Goal: Task Accomplishment & Management: Use online tool/utility

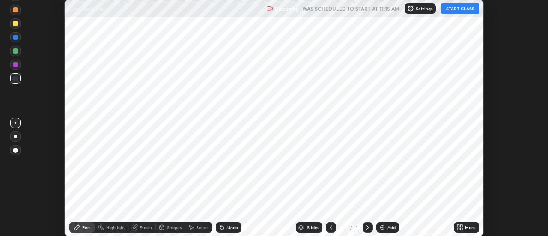
scroll to position [236, 548]
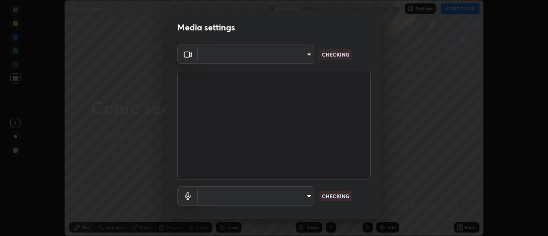
type input "3fb0db9b948ee014c865c74d3d253d8b81db7a3fe99a51a232c6435469281ce5"
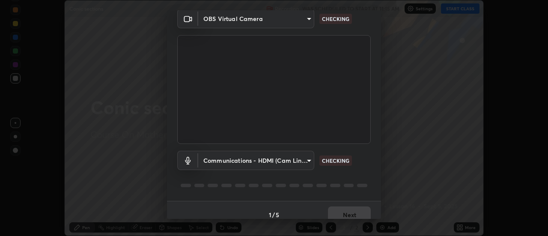
scroll to position [45, 0]
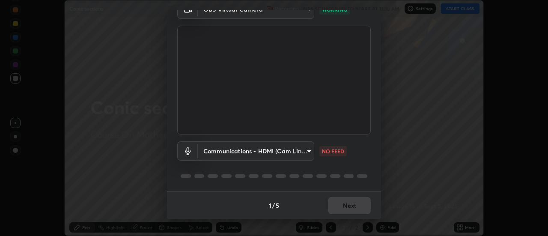
click at [309, 147] on body "Erase all Conic sections Recording WAS SCHEDULED TO START AT 11:15 AM Settings …" at bounding box center [274, 118] width 548 height 236
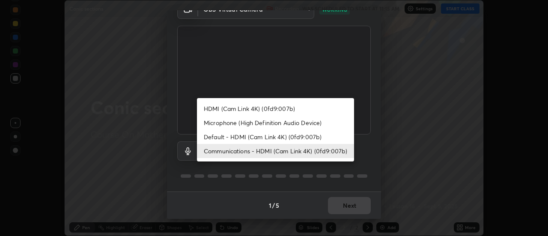
click at [290, 121] on li "Microphone (High Definition Audio Device)" at bounding box center [275, 123] width 157 height 14
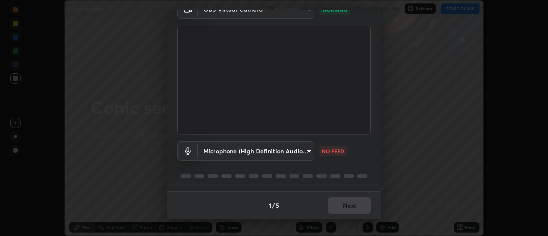
type input "f3604cd5161b48aab7881b97f2e7e6a29828c21ac58aee31058a017e89eaad76"
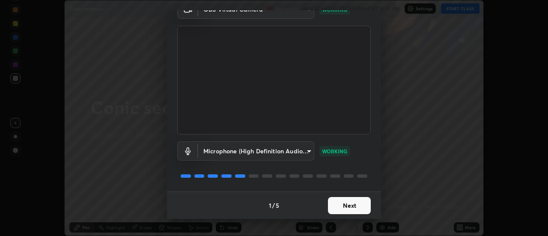
click at [351, 203] on button "Next" at bounding box center [349, 205] width 43 height 17
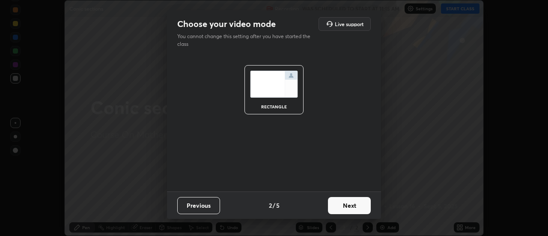
scroll to position [0, 0]
click at [351, 204] on button "Next" at bounding box center [349, 205] width 43 height 17
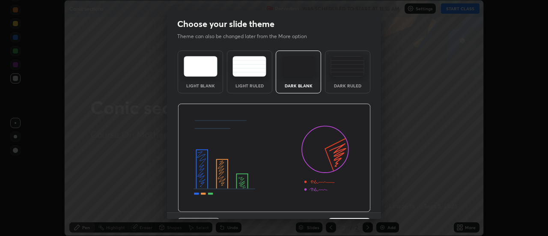
scroll to position [21, 0]
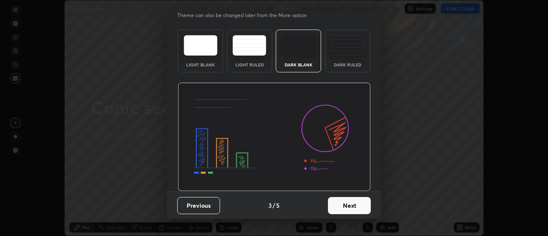
click at [352, 206] on button "Next" at bounding box center [349, 205] width 43 height 17
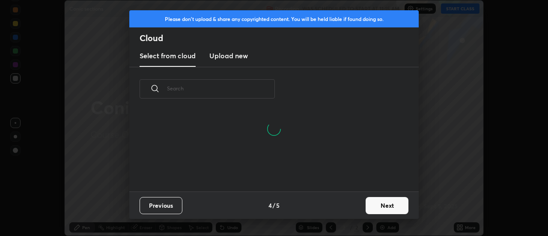
click at [394, 206] on button "Next" at bounding box center [387, 205] width 43 height 17
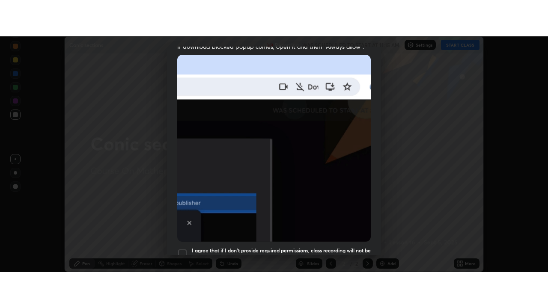
scroll to position [220, 0]
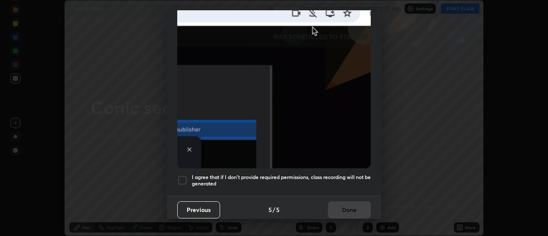
click at [180, 175] on div at bounding box center [182, 180] width 10 height 10
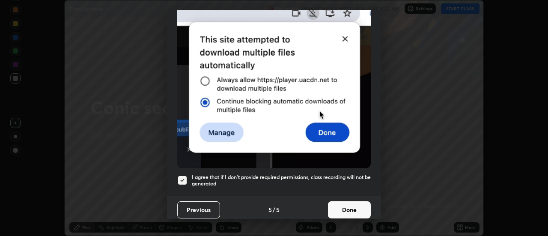
click at [357, 204] on button "Done" at bounding box center [349, 209] width 43 height 17
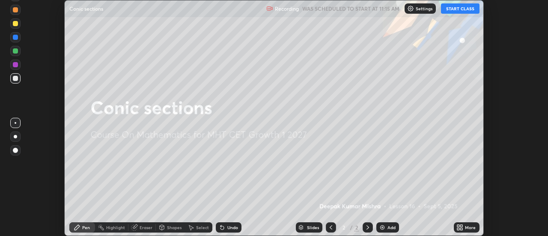
click at [461, 7] on button "START CLASS" at bounding box center [460, 8] width 39 height 10
click at [470, 227] on div "More" at bounding box center [470, 227] width 11 height 4
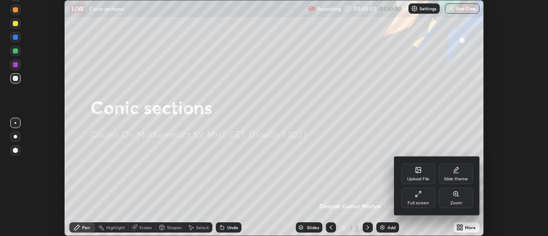
click at [422, 198] on div "Full screen" at bounding box center [418, 198] width 34 height 21
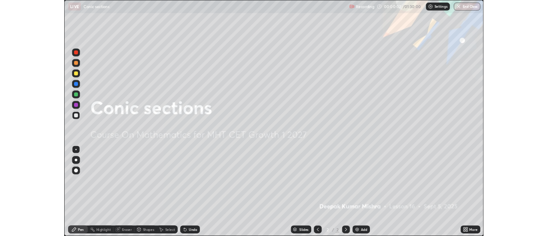
scroll to position [308, 548]
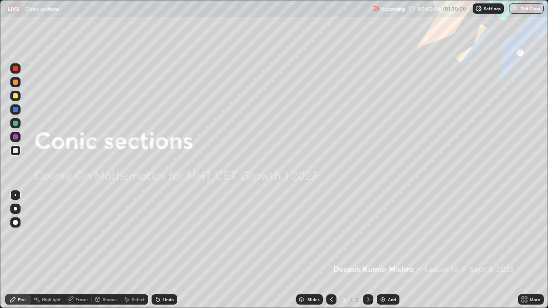
click at [391, 236] on div "Add" at bounding box center [392, 300] width 8 height 4
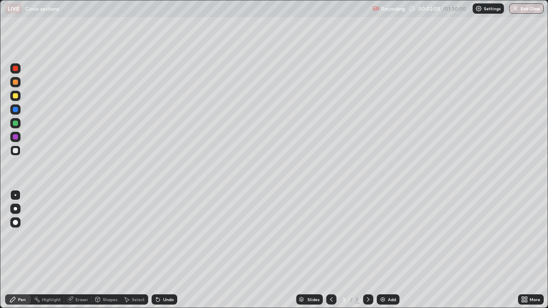
click at [527, 236] on icon at bounding box center [526, 298] width 2 height 2
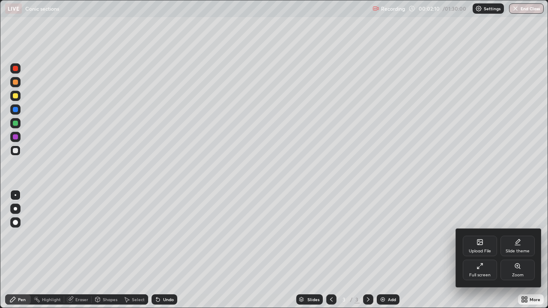
click at [463, 198] on div at bounding box center [274, 154] width 548 height 308
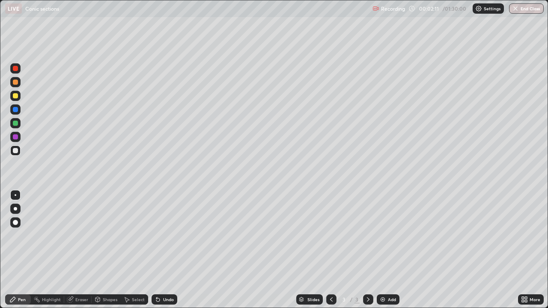
click at [15, 209] on div at bounding box center [15, 208] width 3 height 3
click at [16, 222] on div at bounding box center [15, 222] width 5 height 5
click at [15, 195] on div at bounding box center [16, 196] width 2 height 2
click at [77, 236] on div "Eraser" at bounding box center [77, 300] width 27 height 10
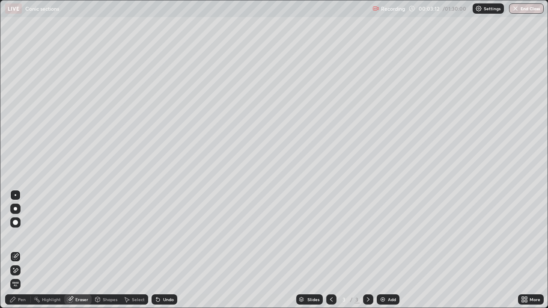
click at [15, 192] on div at bounding box center [15, 195] width 10 height 10
click at [20, 236] on div "Pen" at bounding box center [18, 300] width 26 height 10
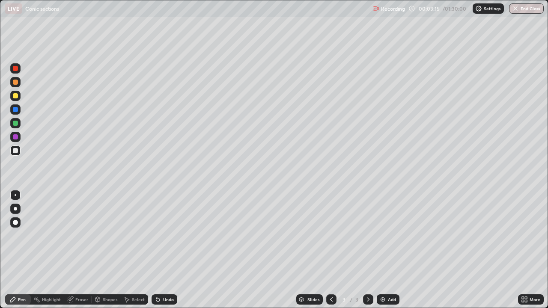
click at [19, 236] on div "Pen" at bounding box center [18, 300] width 26 height 10
click at [19, 236] on div "Pen" at bounding box center [22, 300] width 8 height 4
click at [26, 236] on div "Pen" at bounding box center [18, 300] width 26 height 10
click at [20, 236] on div "Pen" at bounding box center [22, 300] width 8 height 4
click at [18, 236] on div "Pen" at bounding box center [18, 300] width 26 height 10
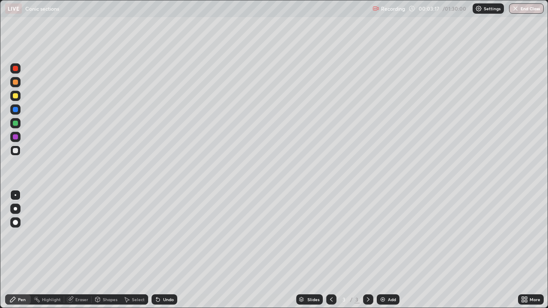
click at [18, 236] on div "Pen" at bounding box center [18, 300] width 26 height 10
click at [17, 236] on div "Pen" at bounding box center [18, 299] width 26 height 17
click at [14, 236] on icon at bounding box center [12, 299] width 5 height 5
click at [17, 236] on div "Pen" at bounding box center [18, 300] width 26 height 10
click at [52, 236] on div "Highlight" at bounding box center [51, 300] width 19 height 4
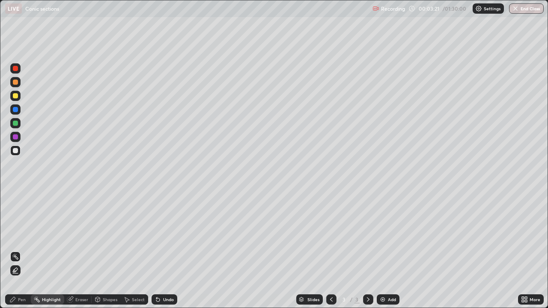
click at [19, 236] on div "Pen" at bounding box center [22, 300] width 8 height 4
click at [107, 236] on div "Shapes" at bounding box center [110, 300] width 15 height 4
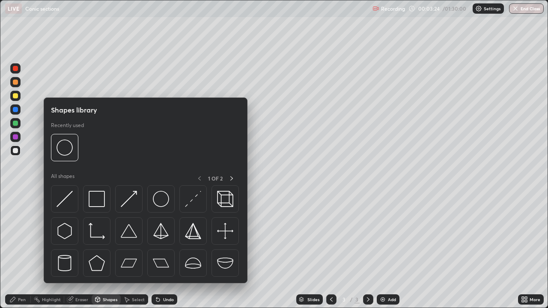
click at [94, 197] on img at bounding box center [97, 199] width 16 height 16
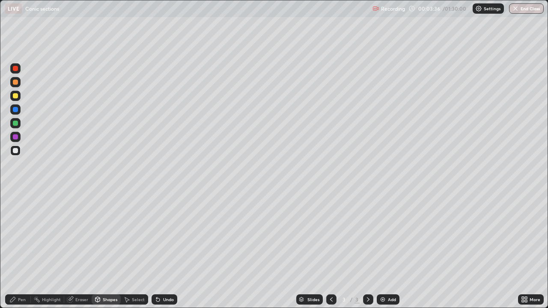
click at [15, 135] on div at bounding box center [15, 137] width 5 height 5
click at [18, 120] on div at bounding box center [15, 123] width 10 height 10
click at [16, 107] on div at bounding box center [15, 110] width 10 height 10
click at [16, 93] on div at bounding box center [15, 95] width 5 height 5
click at [104, 236] on div "Shapes" at bounding box center [110, 300] width 15 height 4
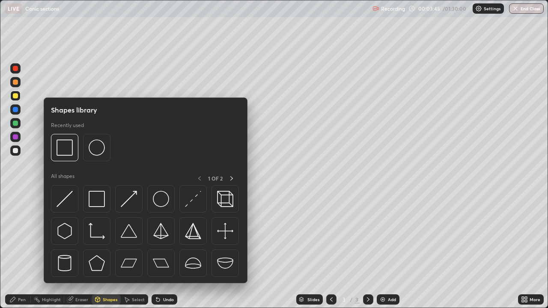
click at [231, 176] on icon at bounding box center [231, 178] width 7 height 7
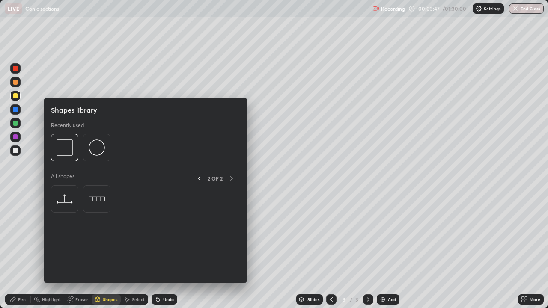
click at [201, 177] on icon at bounding box center [199, 178] width 7 height 7
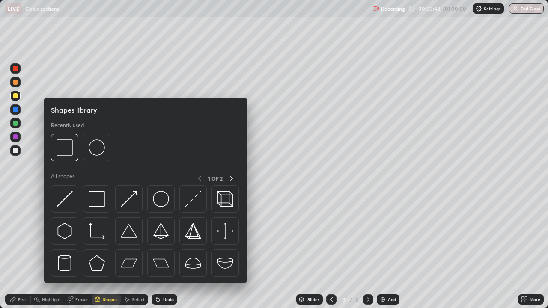
click at [102, 146] on img at bounding box center [97, 148] width 16 height 16
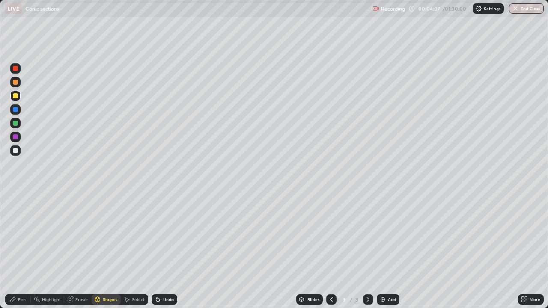
click at [15, 124] on div at bounding box center [15, 123] width 5 height 5
click at [74, 236] on div "Eraser" at bounding box center [77, 300] width 27 height 10
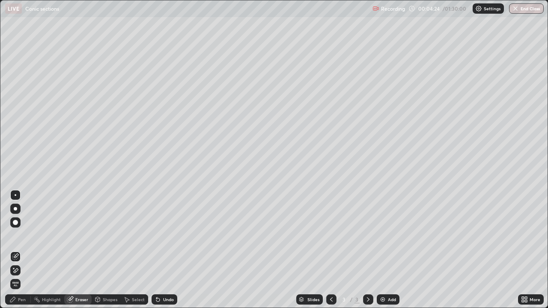
click at [18, 236] on div "Pen" at bounding box center [22, 300] width 8 height 4
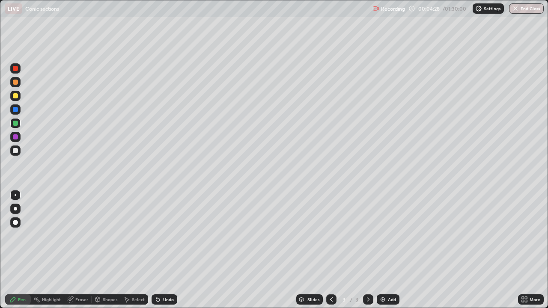
click at [74, 236] on div "Eraser" at bounding box center [77, 300] width 27 height 10
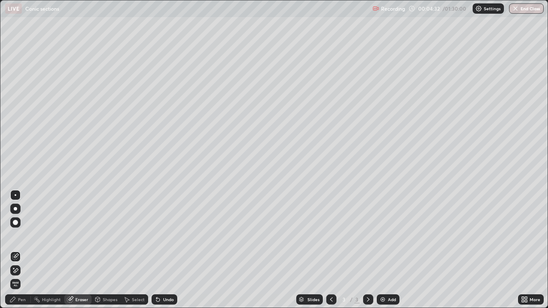
click at [21, 236] on div "Pen" at bounding box center [22, 300] width 8 height 4
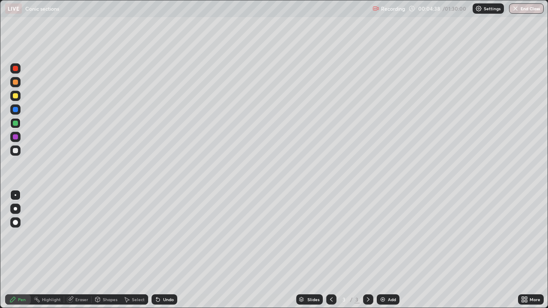
click at [0, 198] on div "Setting up your live class" at bounding box center [274, 154] width 548 height 308
click at [60, 236] on div "Highlight" at bounding box center [51, 300] width 19 height 4
click at [71, 236] on icon at bounding box center [71, 299] width 5 height 4
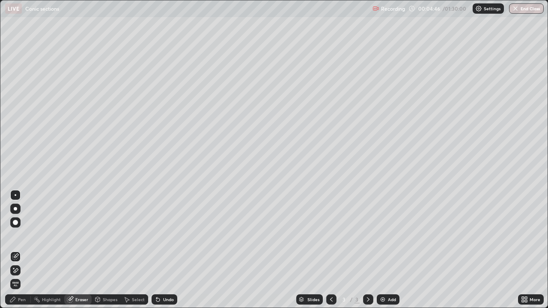
click at [18, 236] on div "Pen" at bounding box center [22, 300] width 8 height 4
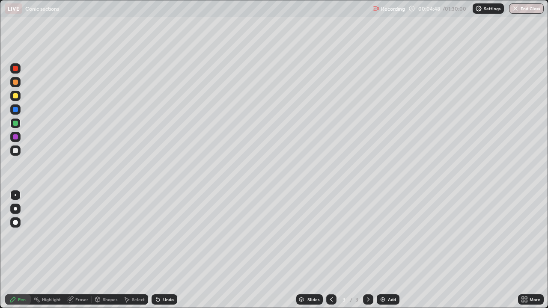
click at [17, 207] on div at bounding box center [15, 209] width 10 height 10
click at [16, 135] on div at bounding box center [15, 137] width 5 height 5
click at [16, 67] on div at bounding box center [15, 68] width 5 height 5
click at [75, 236] on div "Eraser" at bounding box center [81, 300] width 13 height 4
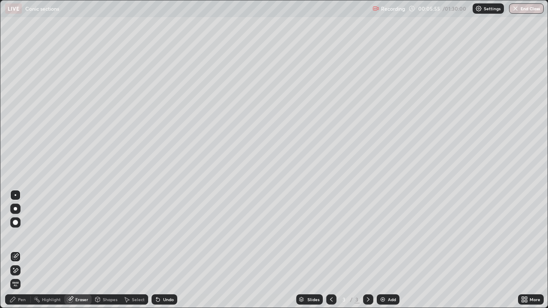
click at [17, 236] on div "Pen" at bounding box center [18, 300] width 26 height 10
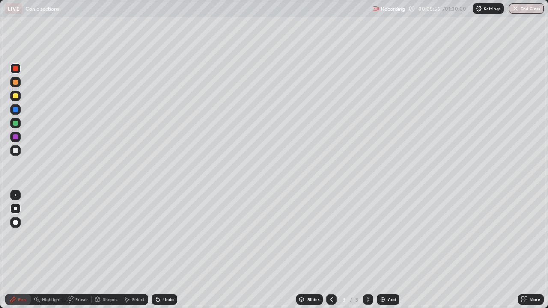
click at [15, 134] on div at bounding box center [15, 137] width 10 height 10
click at [74, 236] on div "Eraser" at bounding box center [77, 300] width 27 height 10
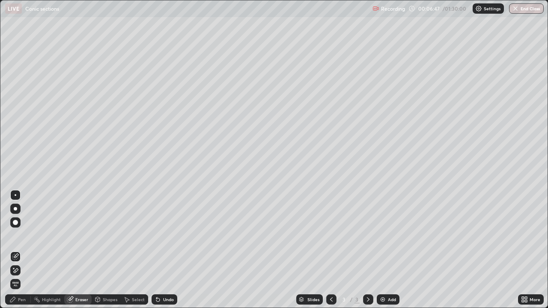
click at [69, 236] on icon at bounding box center [70, 299] width 7 height 7
click at [69, 236] on icon at bounding box center [70, 300] width 6 height 6
click at [70, 236] on icon at bounding box center [71, 299] width 5 height 4
click at [13, 236] on span "Erase all" at bounding box center [15, 284] width 9 height 5
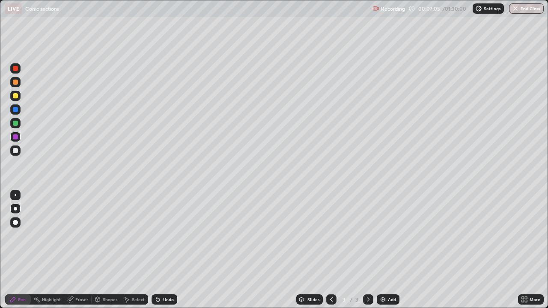
click at [16, 148] on div at bounding box center [15, 150] width 5 height 5
click at [78, 236] on div "Eraser" at bounding box center [81, 300] width 13 height 4
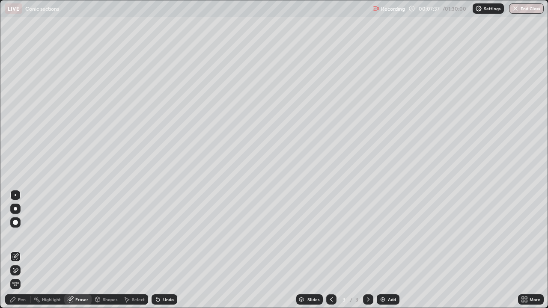
click at [518, 236] on div "More" at bounding box center [531, 300] width 26 height 10
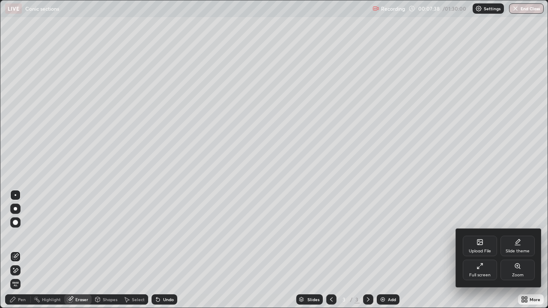
click at [478, 236] on div "Full screen" at bounding box center [480, 275] width 21 height 4
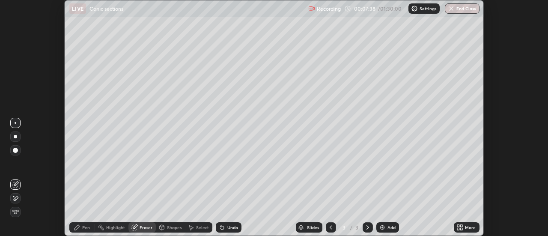
scroll to position [42607, 42295]
